Goal: Transaction & Acquisition: Purchase product/service

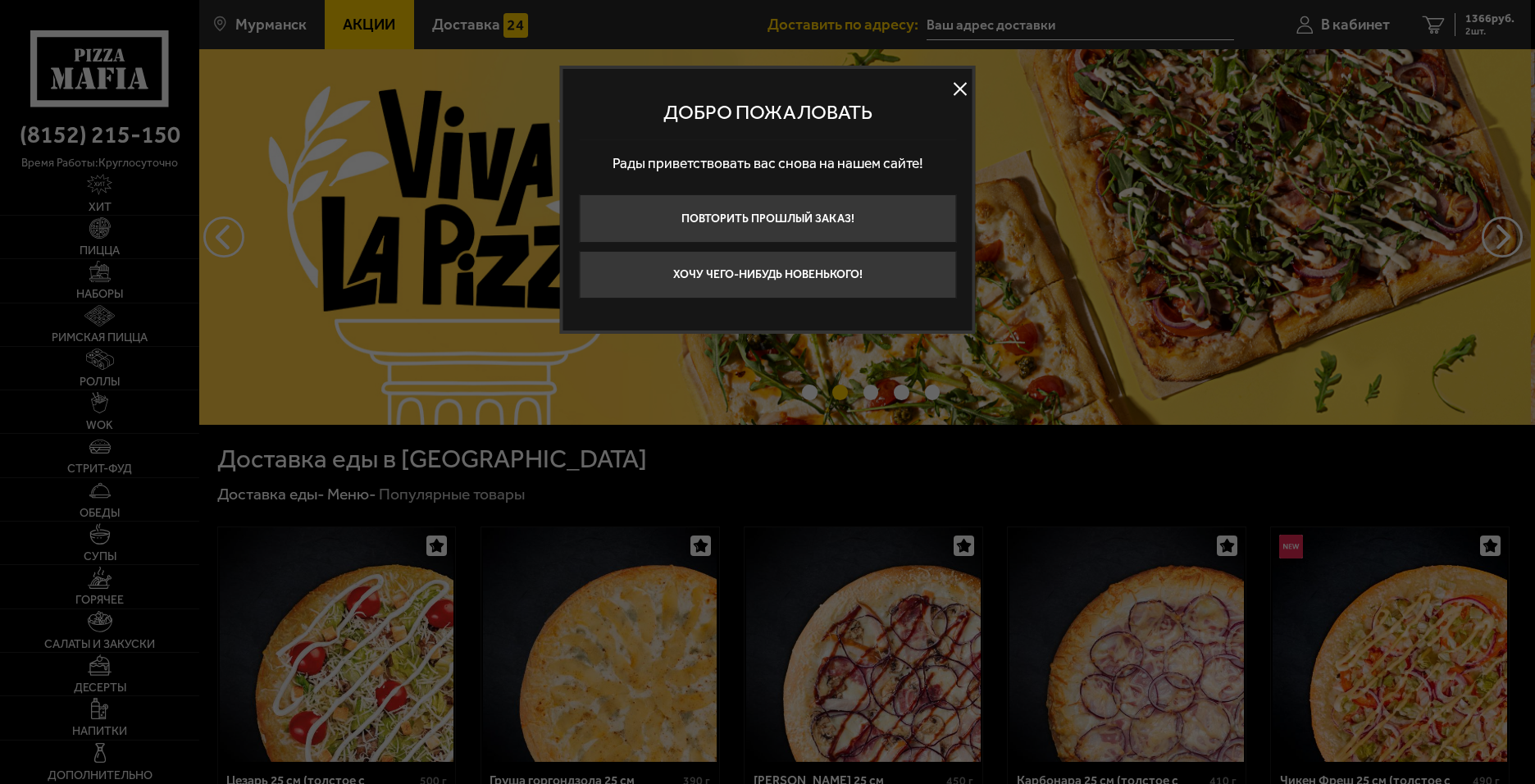
click at [960, 84] on button at bounding box center [960, 88] width 25 height 25
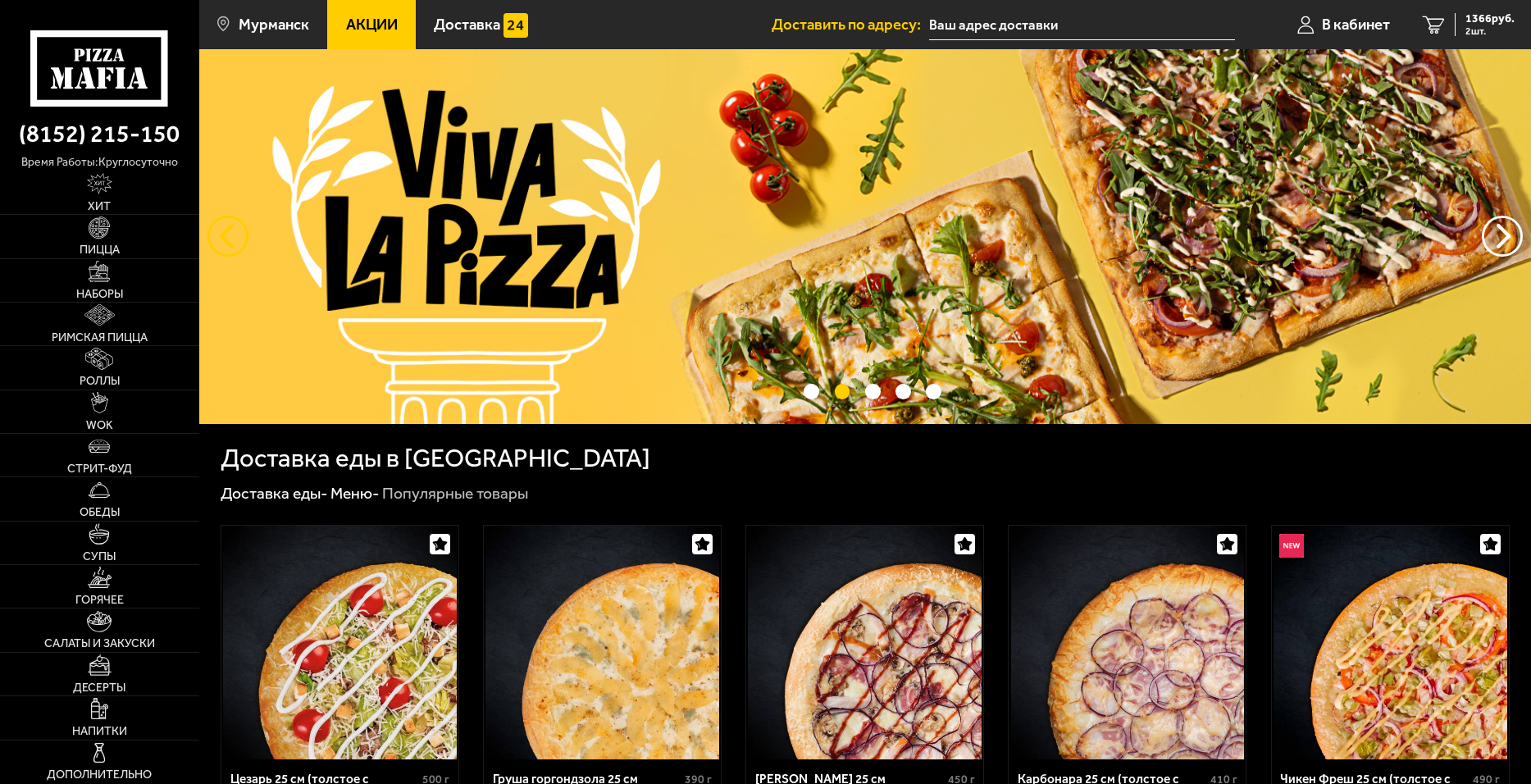
click at [228, 243] on button "следующий" at bounding box center [227, 236] width 41 height 41
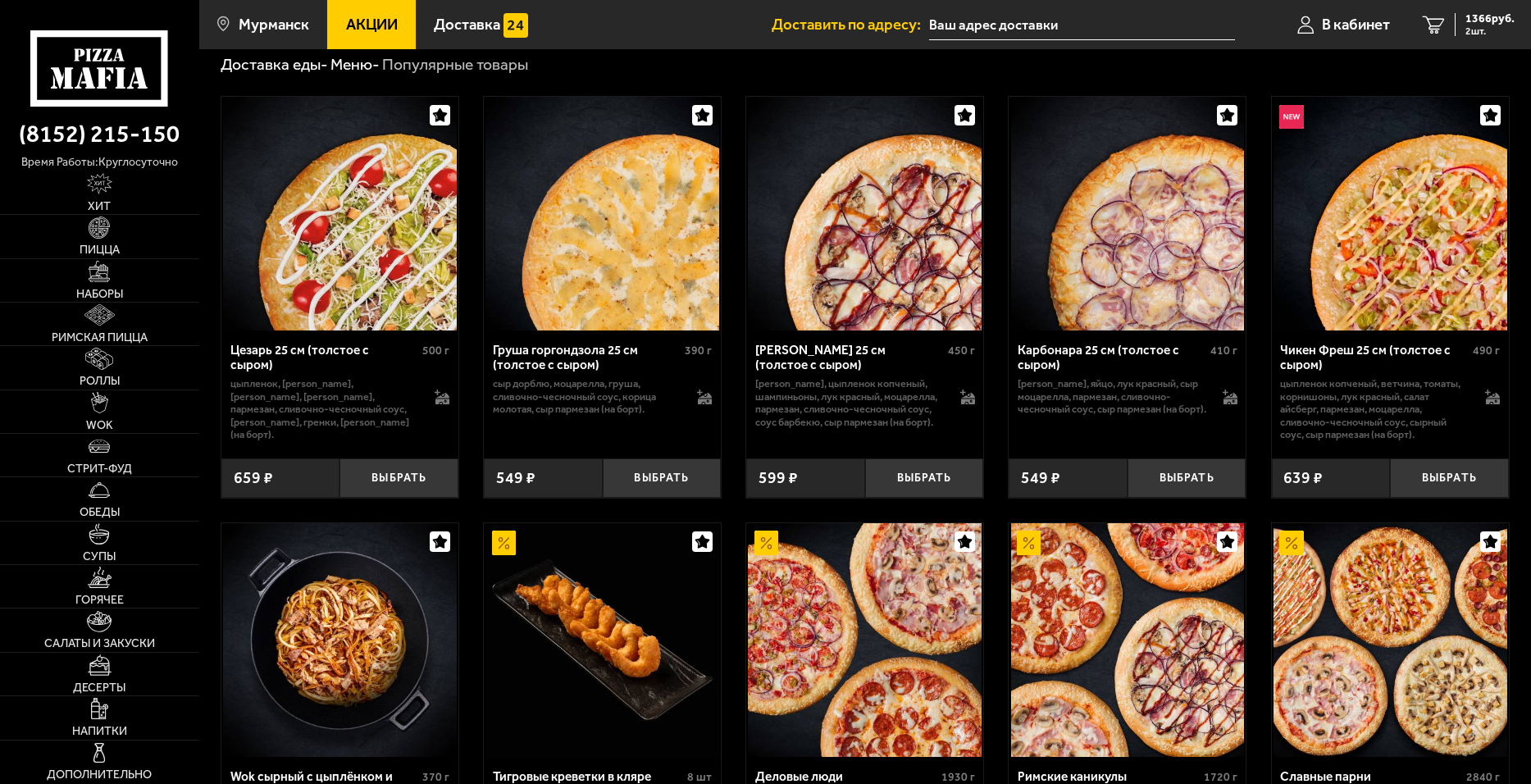
scroll to position [164, 0]
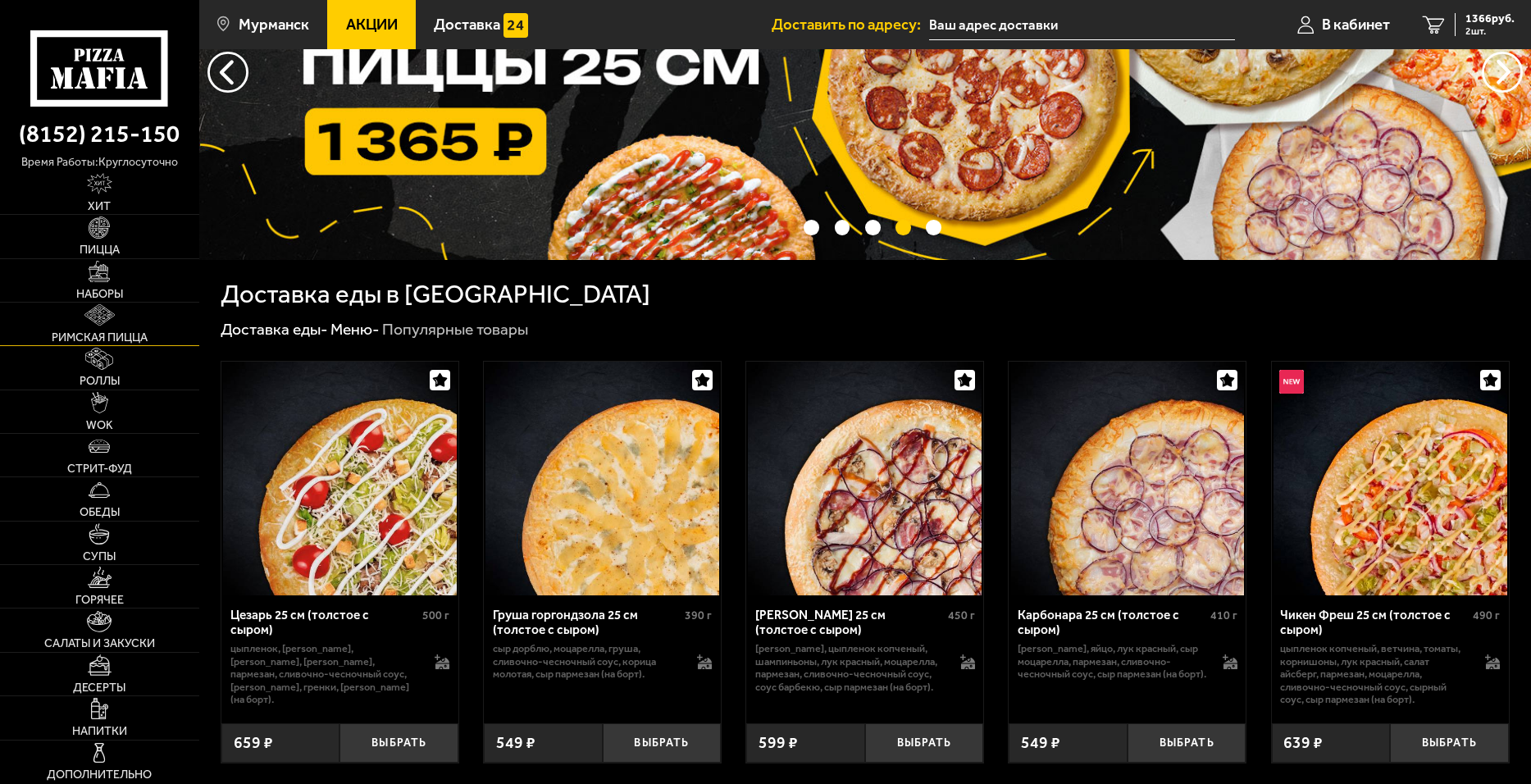
click at [114, 328] on link "Римская пицца" at bounding box center [99, 324] width 199 height 42
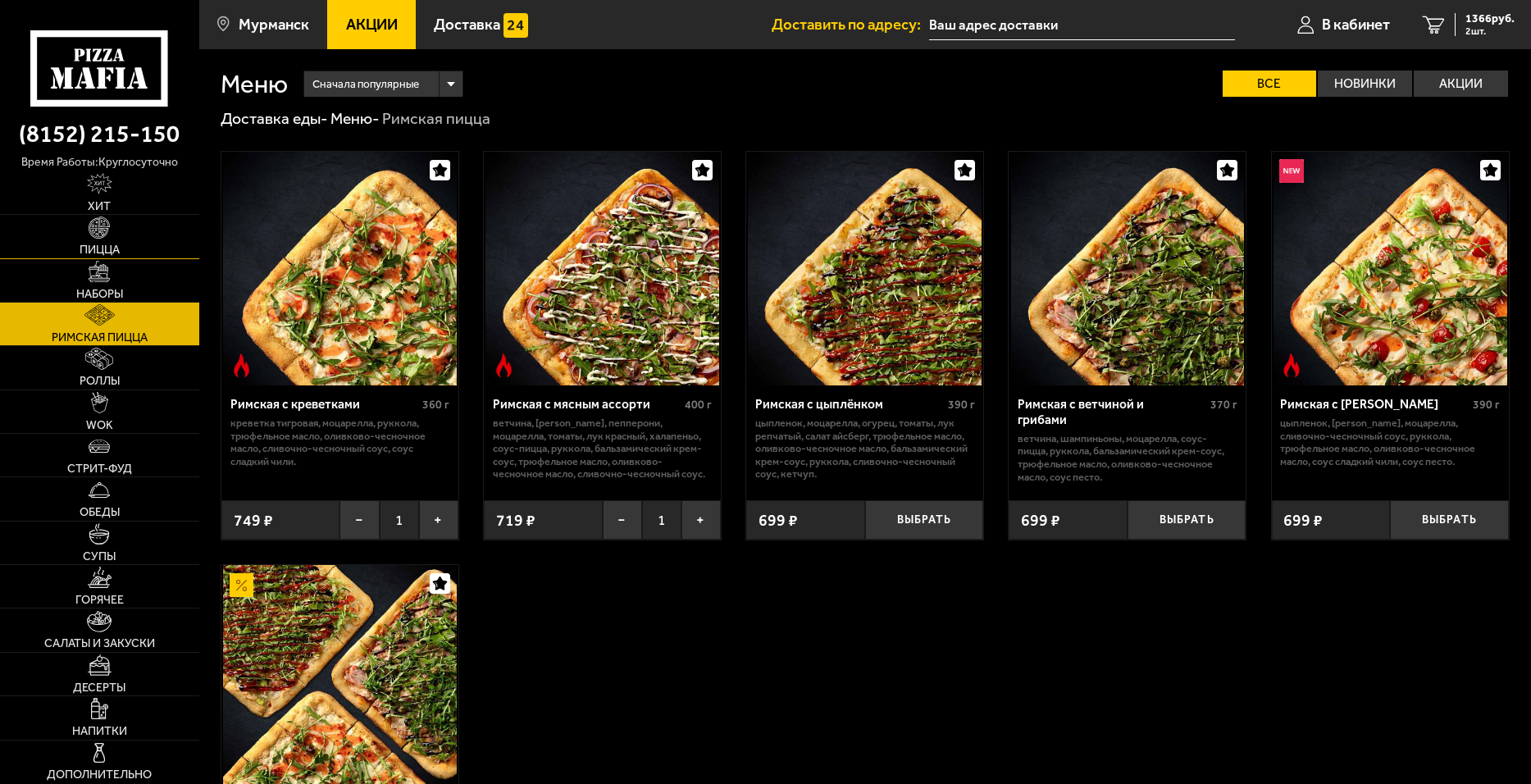
click at [95, 246] on span "Пицца" at bounding box center [100, 249] width 40 height 12
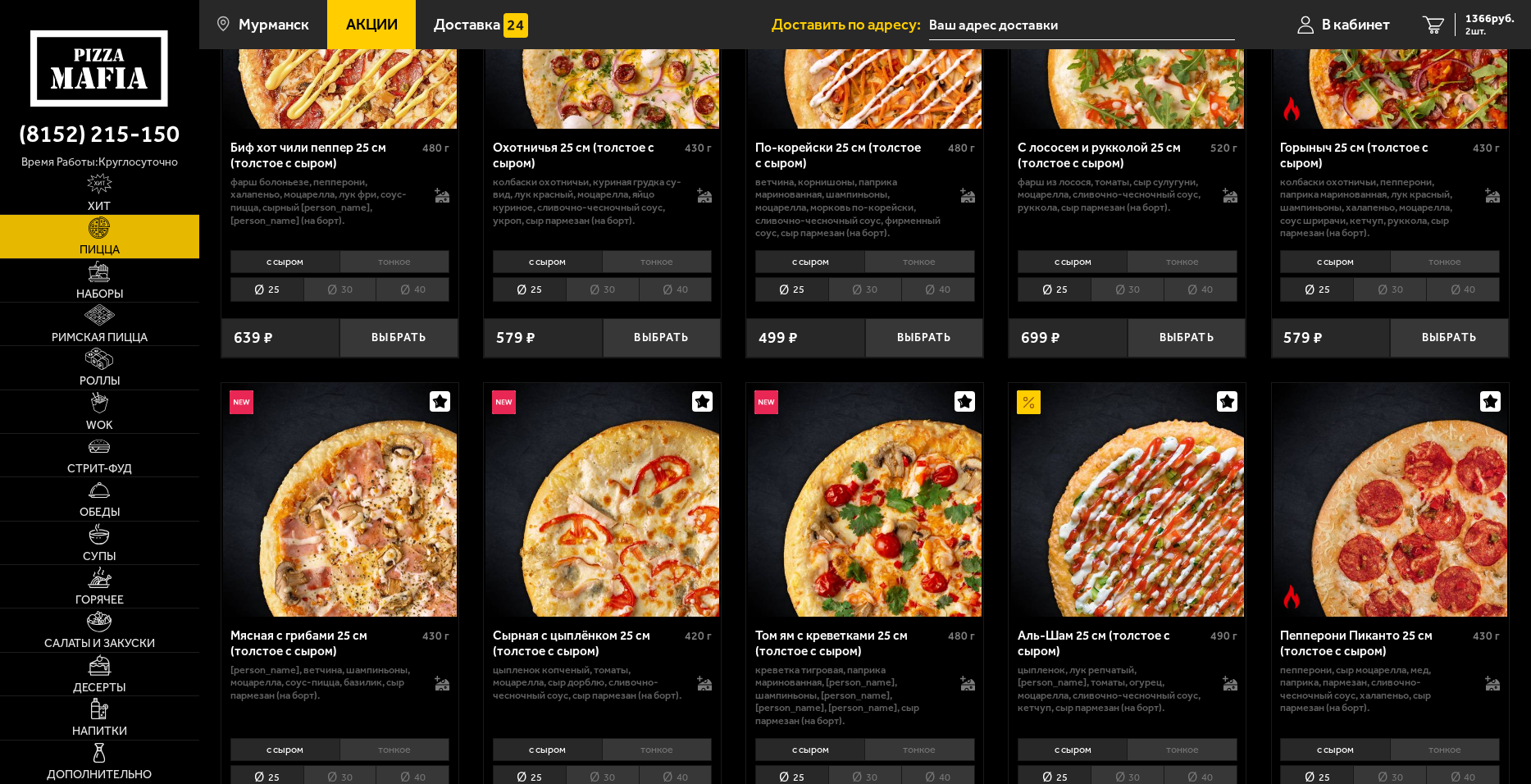
scroll to position [328, 0]
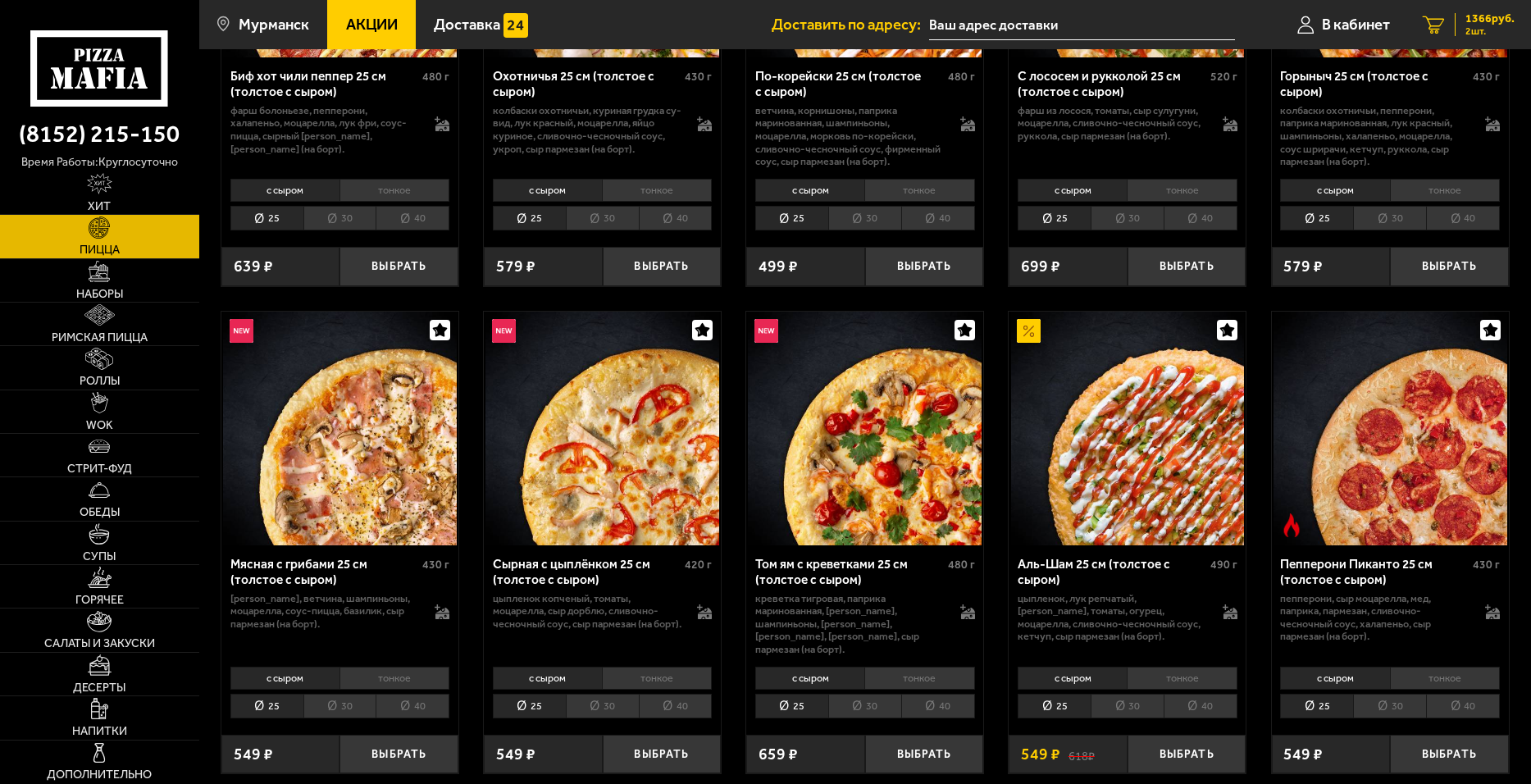
click at [1498, 32] on span "2 шт." at bounding box center [1491, 31] width 50 height 10
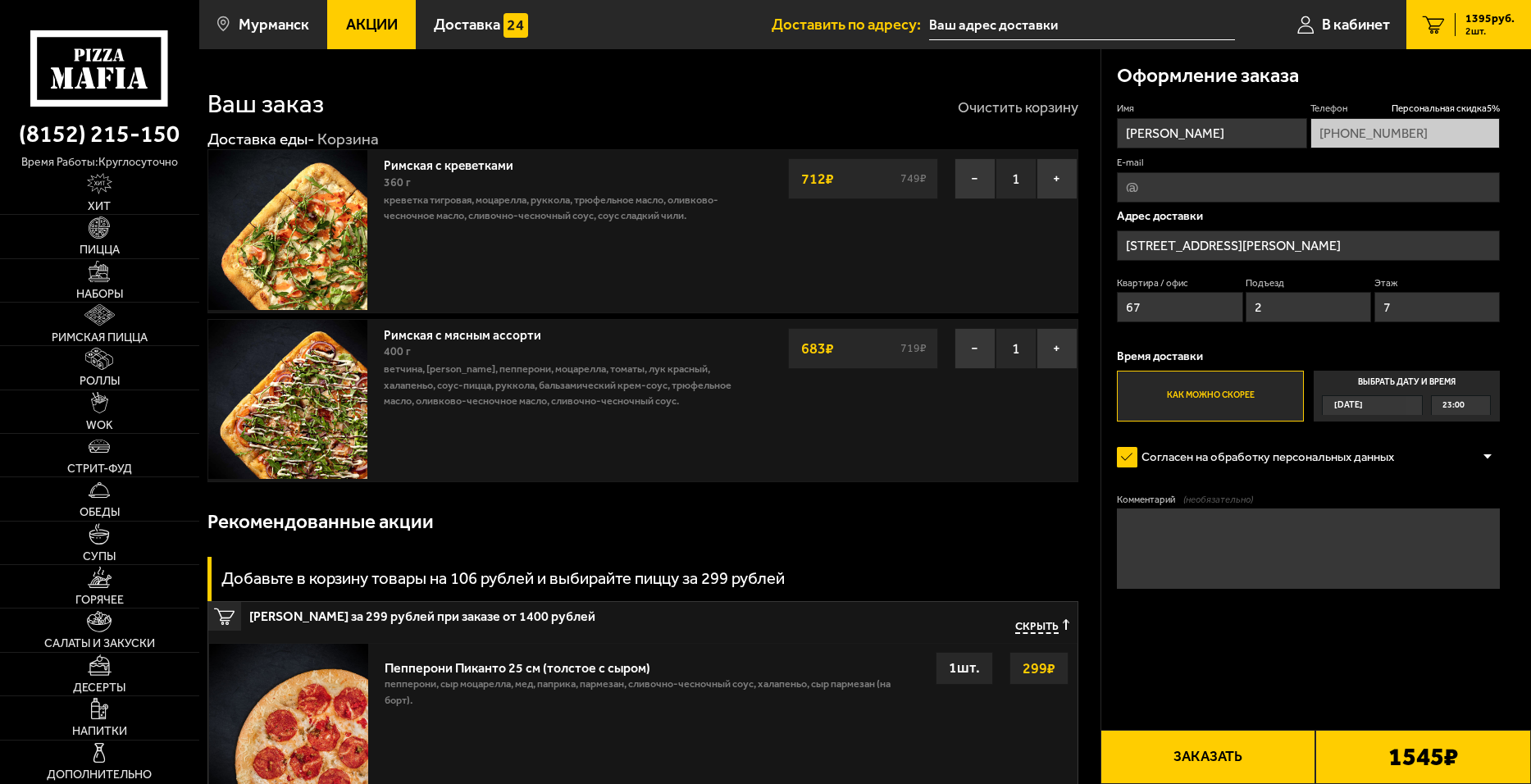
click at [1006, 102] on button "Очистить корзину" at bounding box center [1017, 107] width 120 height 15
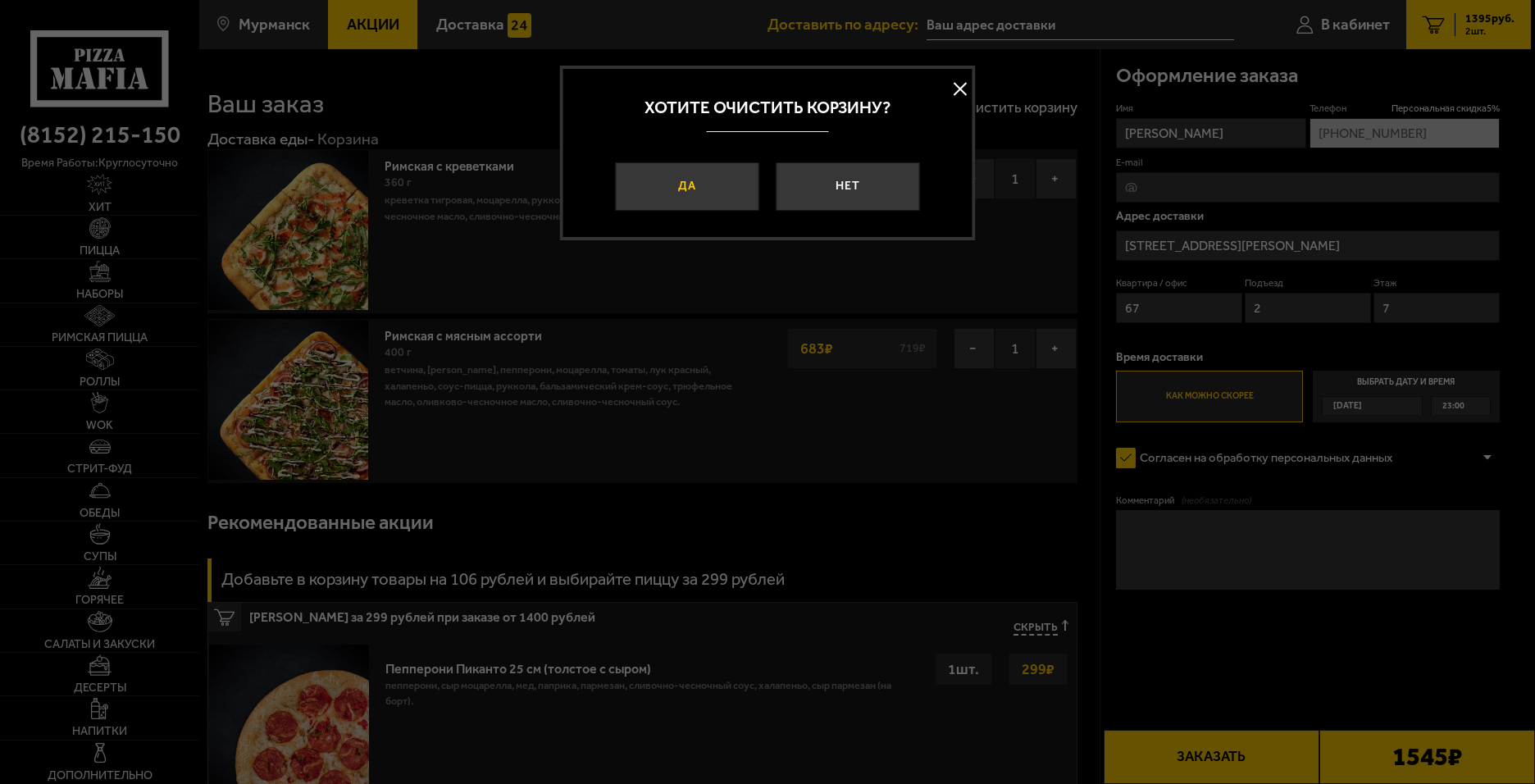
click at [699, 202] on button "Да" at bounding box center [687, 186] width 144 height 49
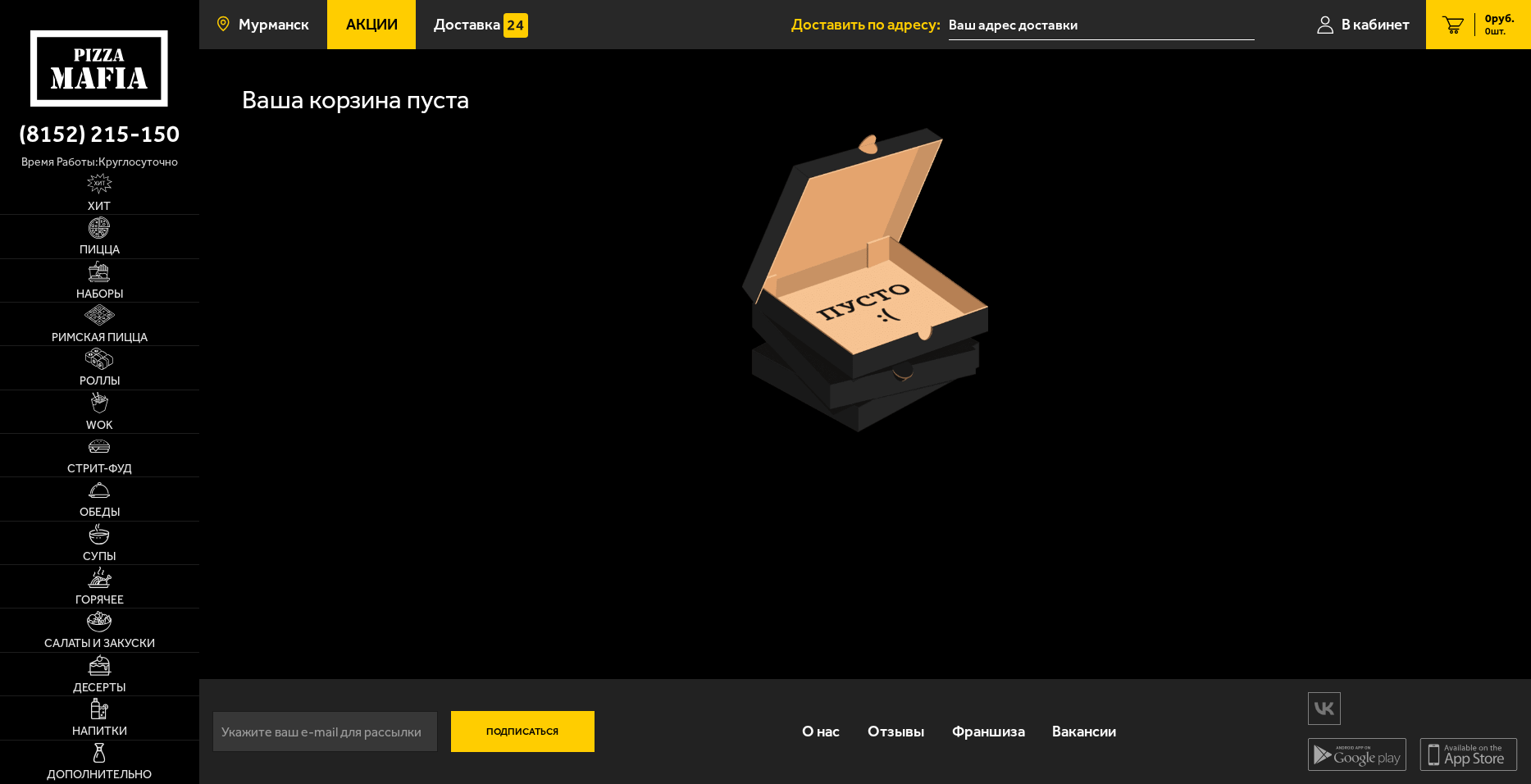
click at [272, 20] on span "Мурманск" at bounding box center [273, 25] width 71 height 16
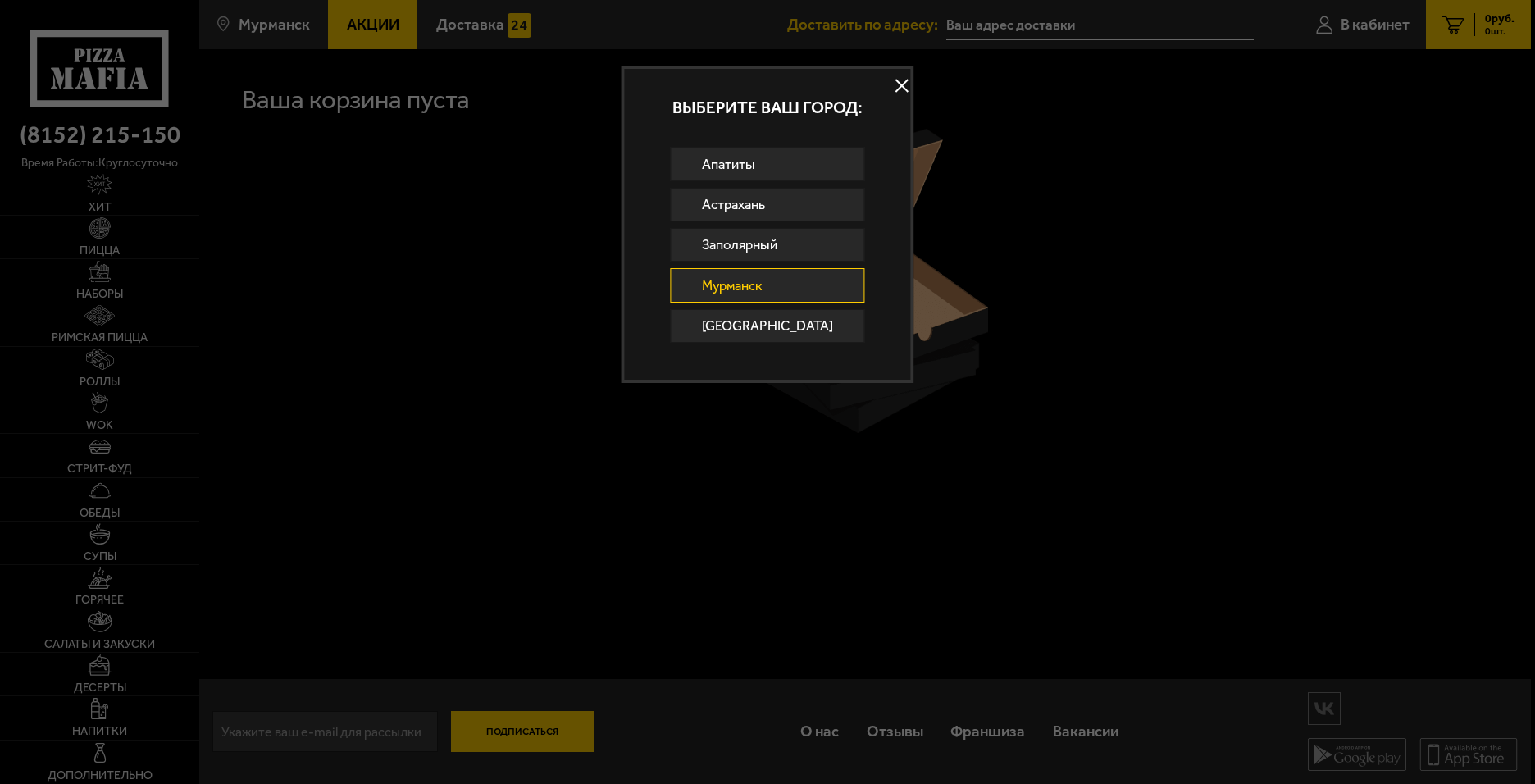
click at [723, 278] on link "Мурманск" at bounding box center [768, 284] width 194 height 34
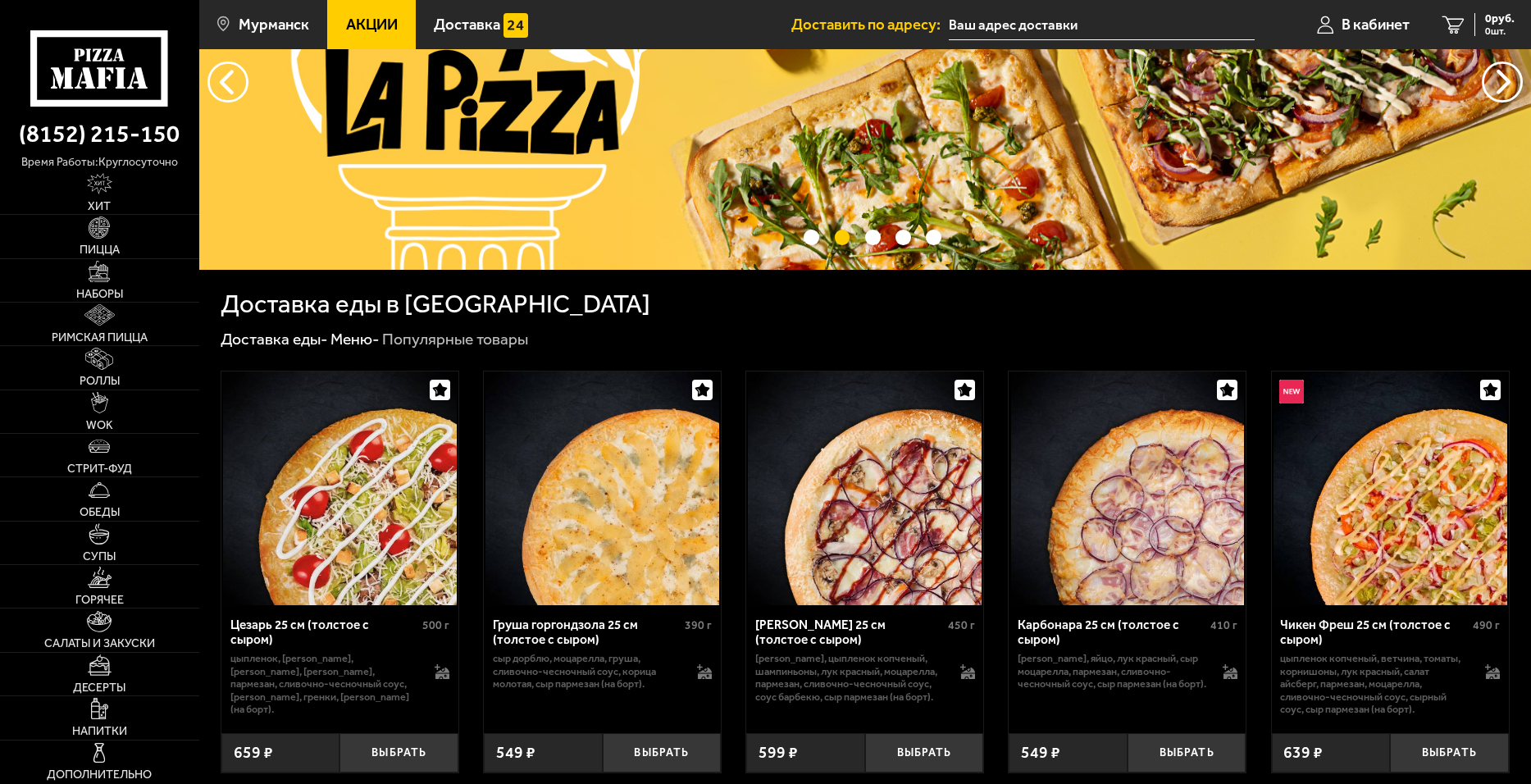
scroll to position [246, 0]
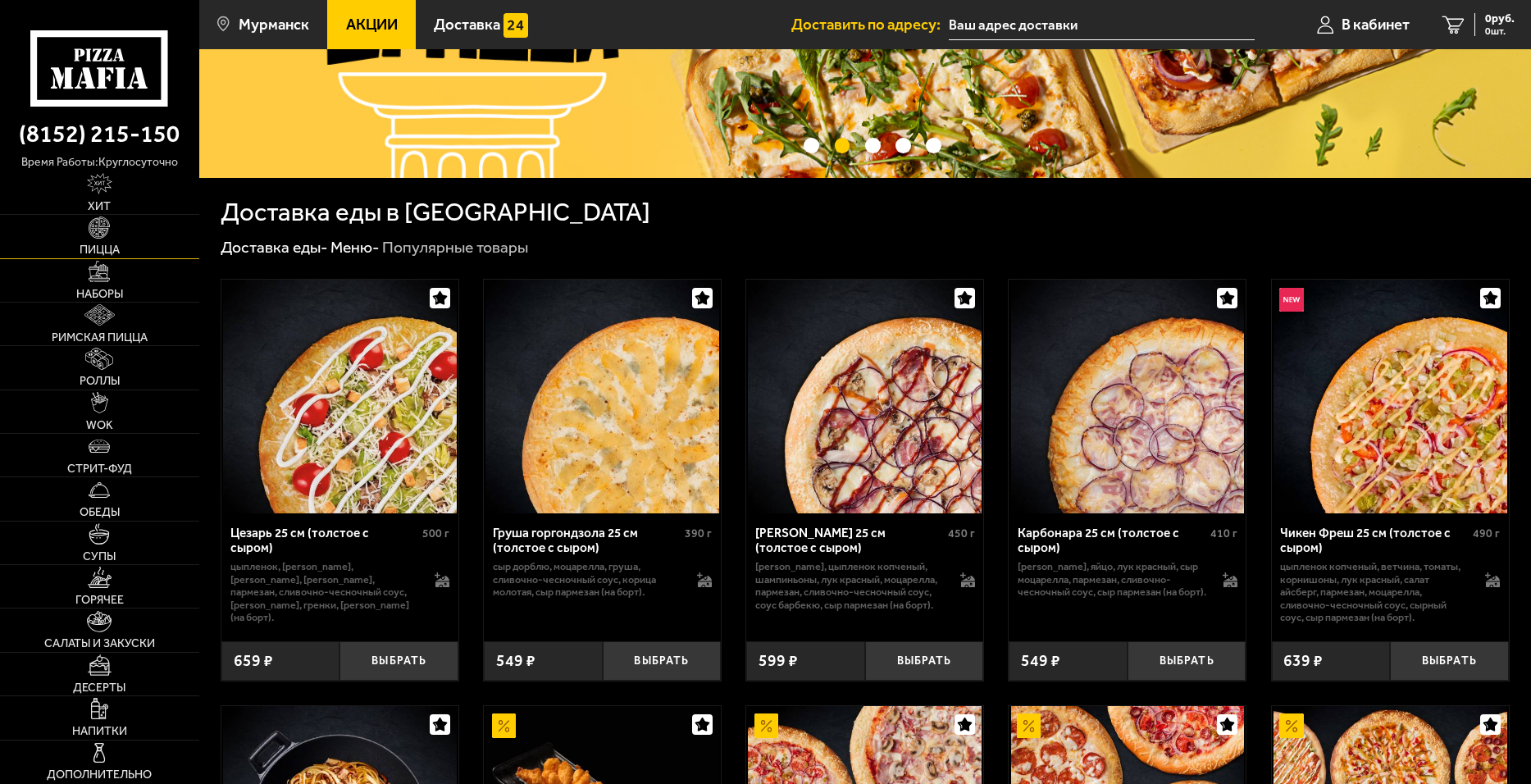
click at [72, 239] on link "Пицца" at bounding box center [99, 236] width 199 height 42
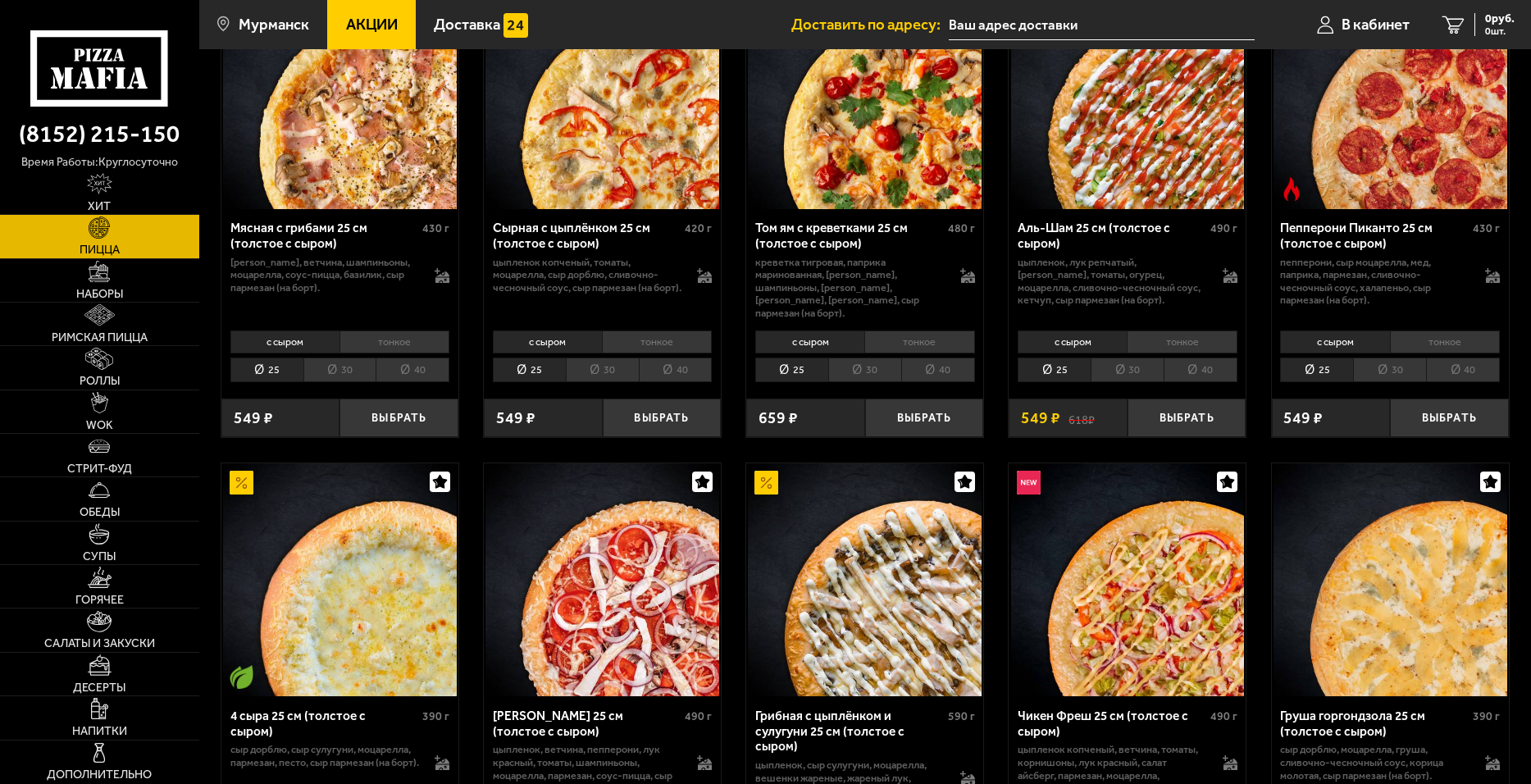
scroll to position [738, 0]
